Goal: Navigation & Orientation: Find specific page/section

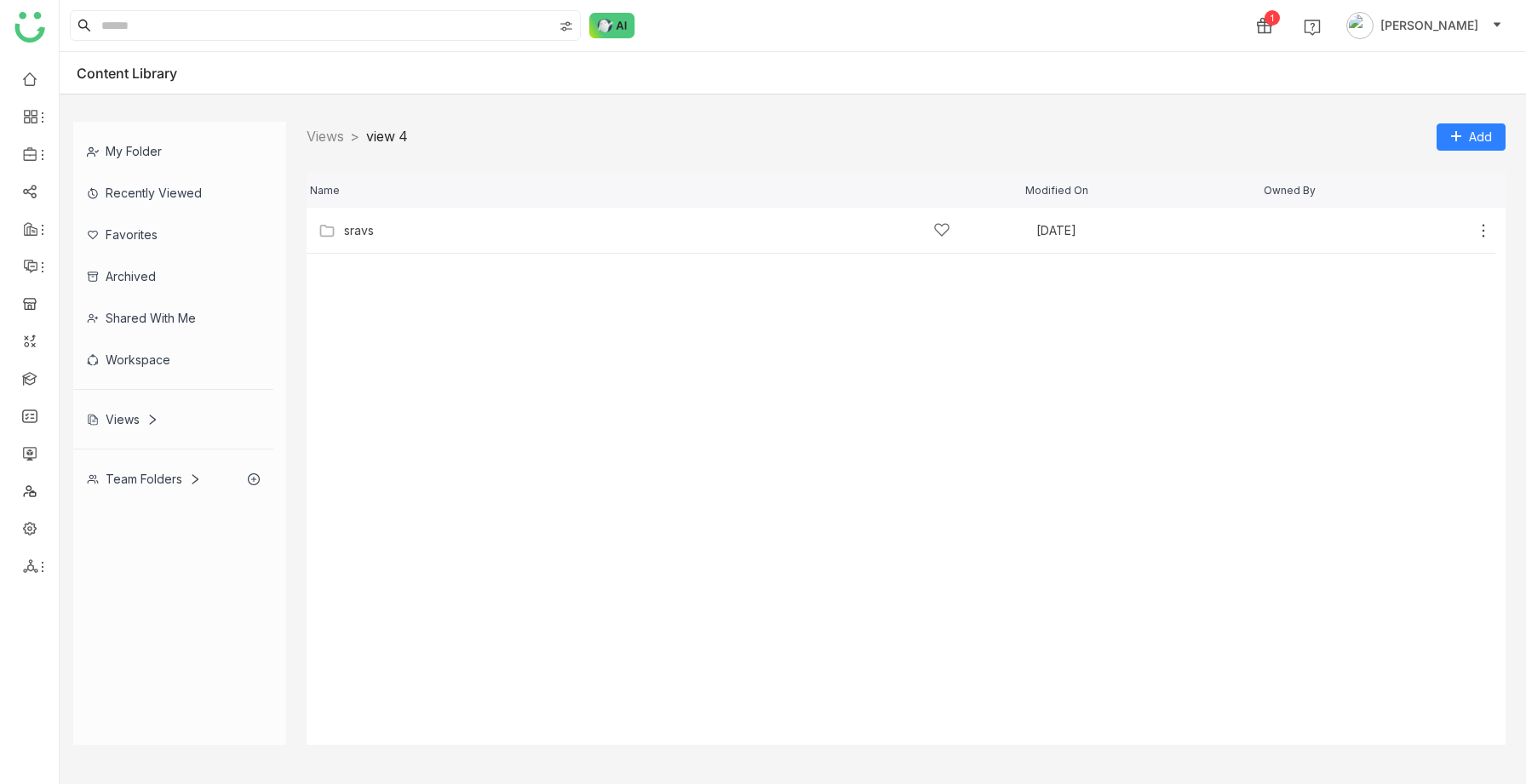
click at [135, 490] on div "Team Folders" at bounding box center [172, 479] width 200 height 41
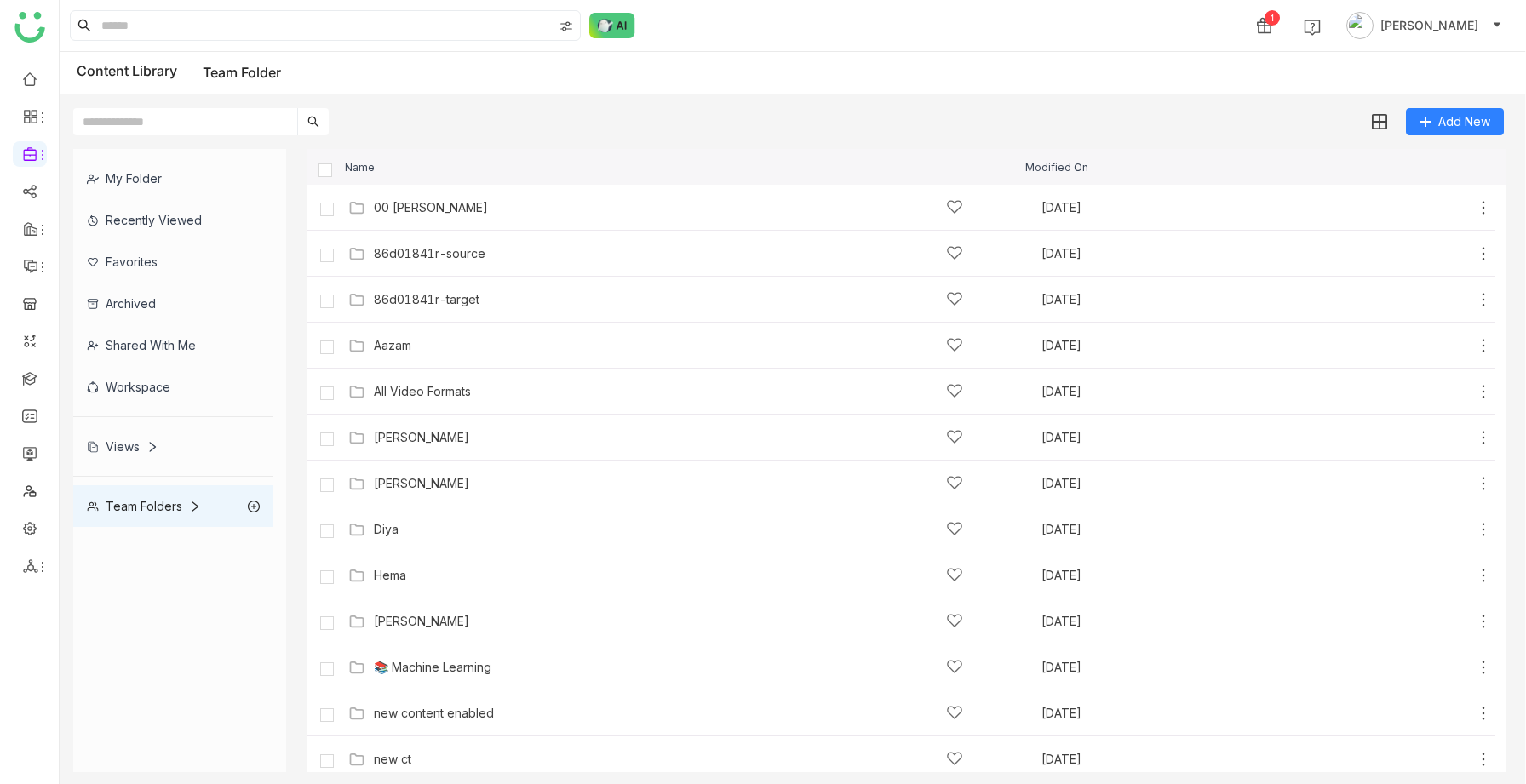
scroll to position [378, 0]
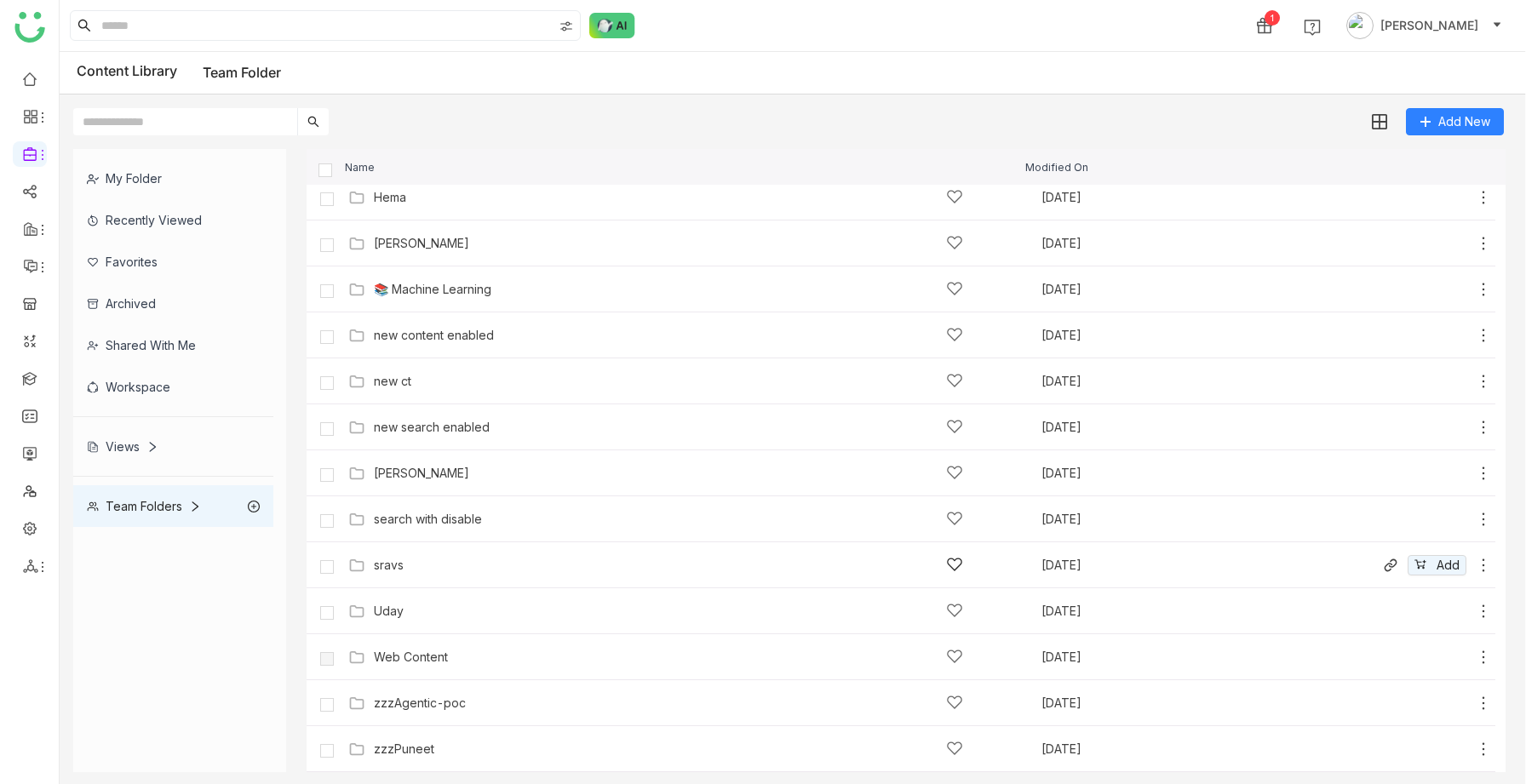
click at [417, 551] on div "sravs [DATE] Add" at bounding box center [900, 565] width 1189 height 46
click at [409, 575] on div "sravs [DATE] Add" at bounding box center [917, 564] width 1148 height 27
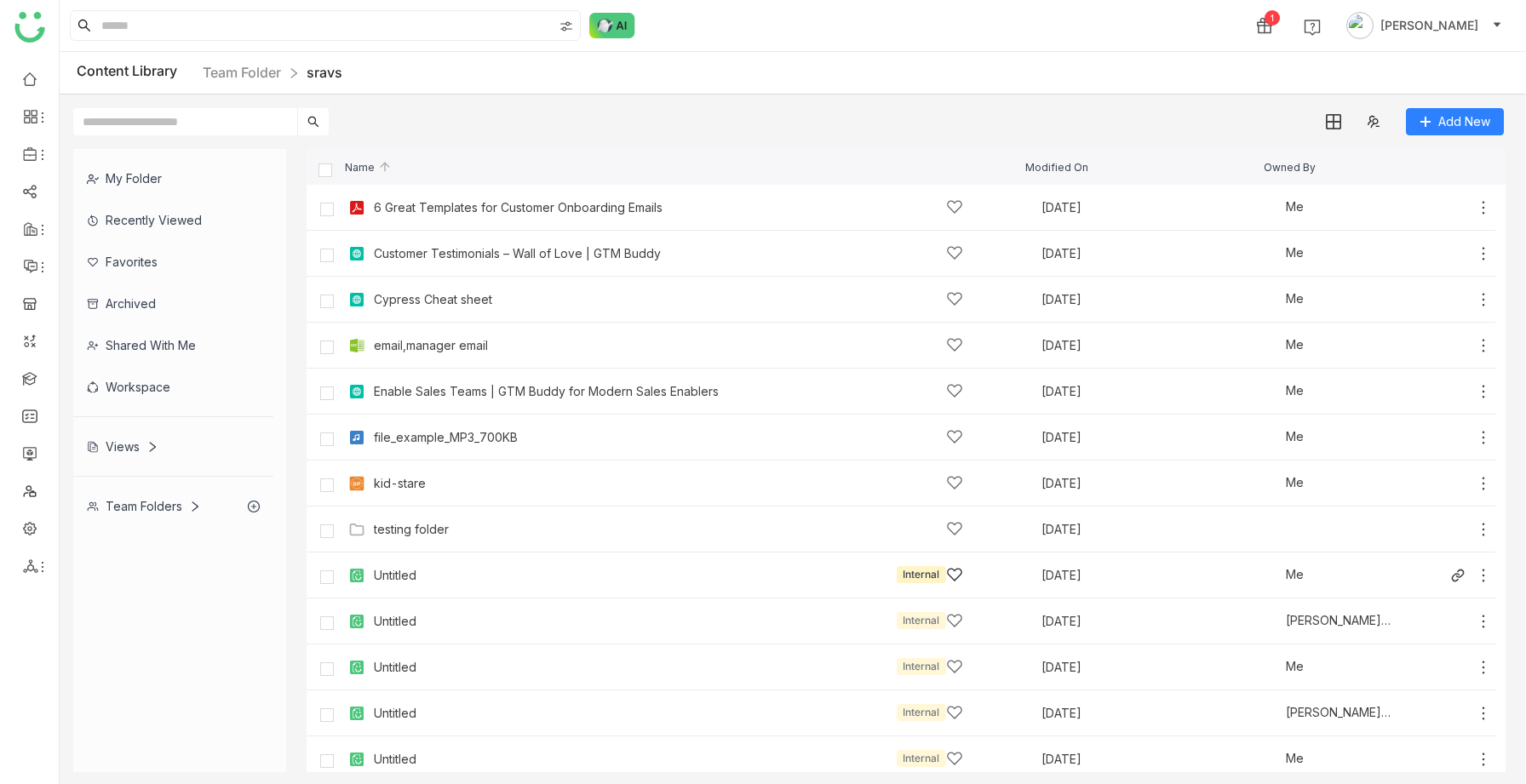
scroll to position [148, 0]
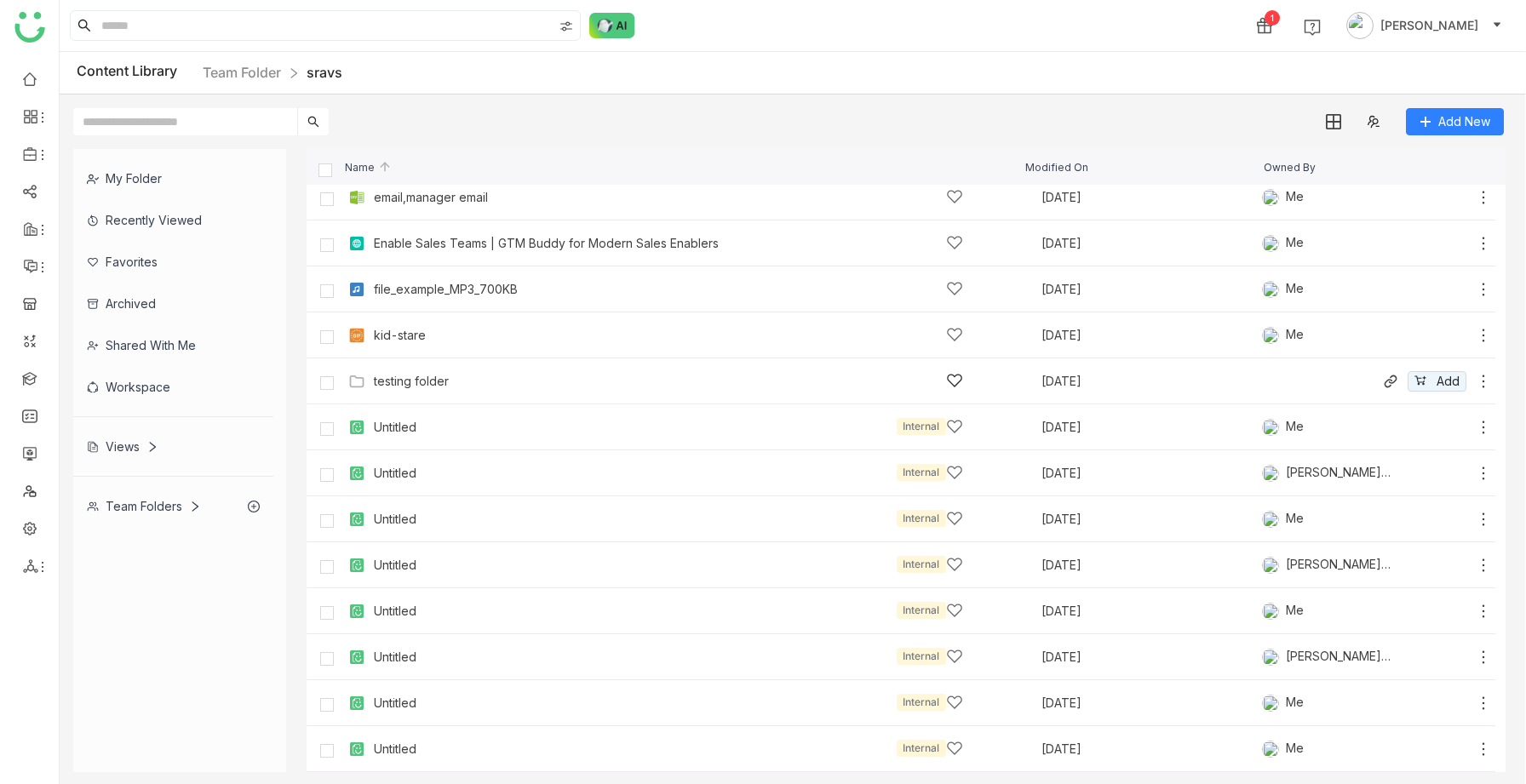
click at [415, 386] on div "testing folder" at bounding box center [412, 381] width 75 height 14
